Goal: Task Accomplishment & Management: Use online tool/utility

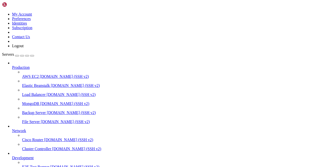
scroll to position [36, 0]
drag, startPoint x: 61, startPoint y: 422, endPoint x: 46, endPoint y: 395, distance: 31.4
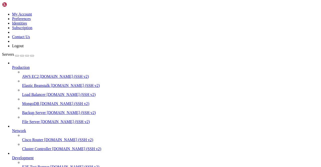
drag, startPoint x: 210, startPoint y: 166, endPoint x: 211, endPoint y: 174, distance: 8.7
click at [211, 167] on html "Loading... My Account Preferences Identities Subscription Contact Us Logout Ser…" at bounding box center [160, 147] width 321 height 295
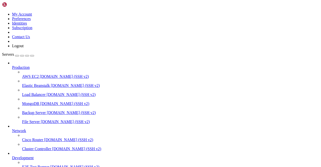
scroll to position [12438, 0]
